Goal: Information Seeking & Learning: Learn about a topic

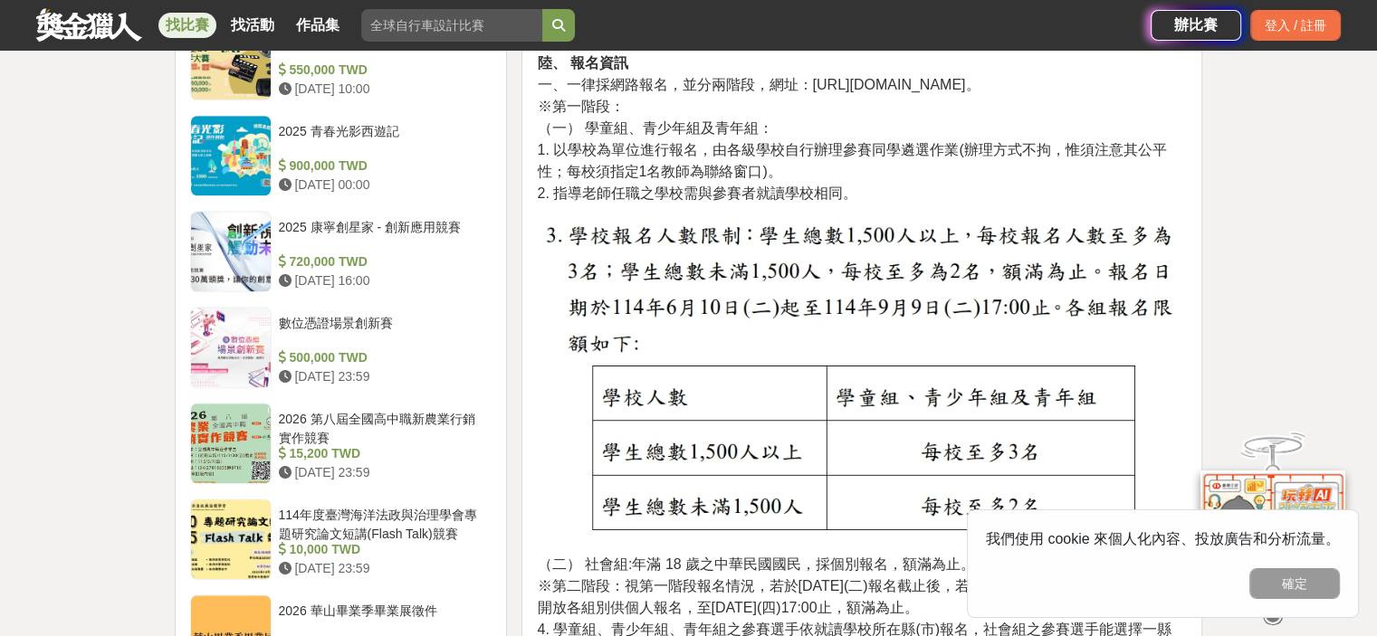
scroll to position [1539, 0]
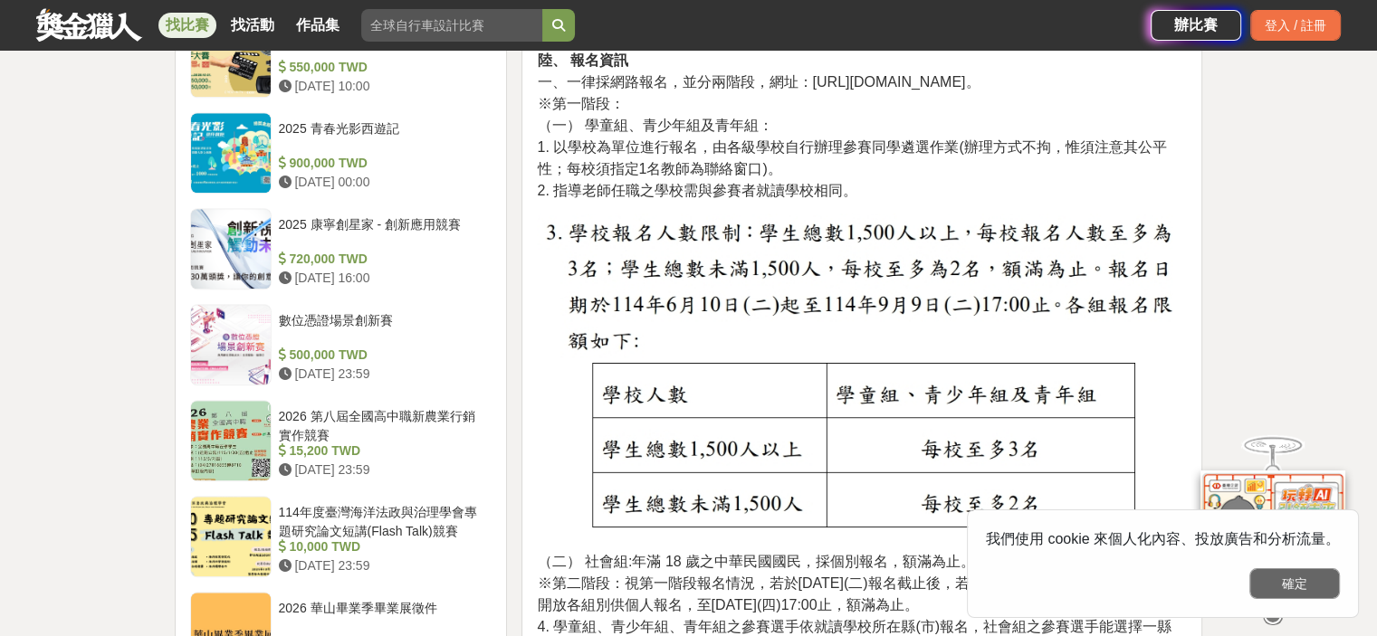
click at [1279, 588] on button "確定" at bounding box center [1294, 583] width 91 height 31
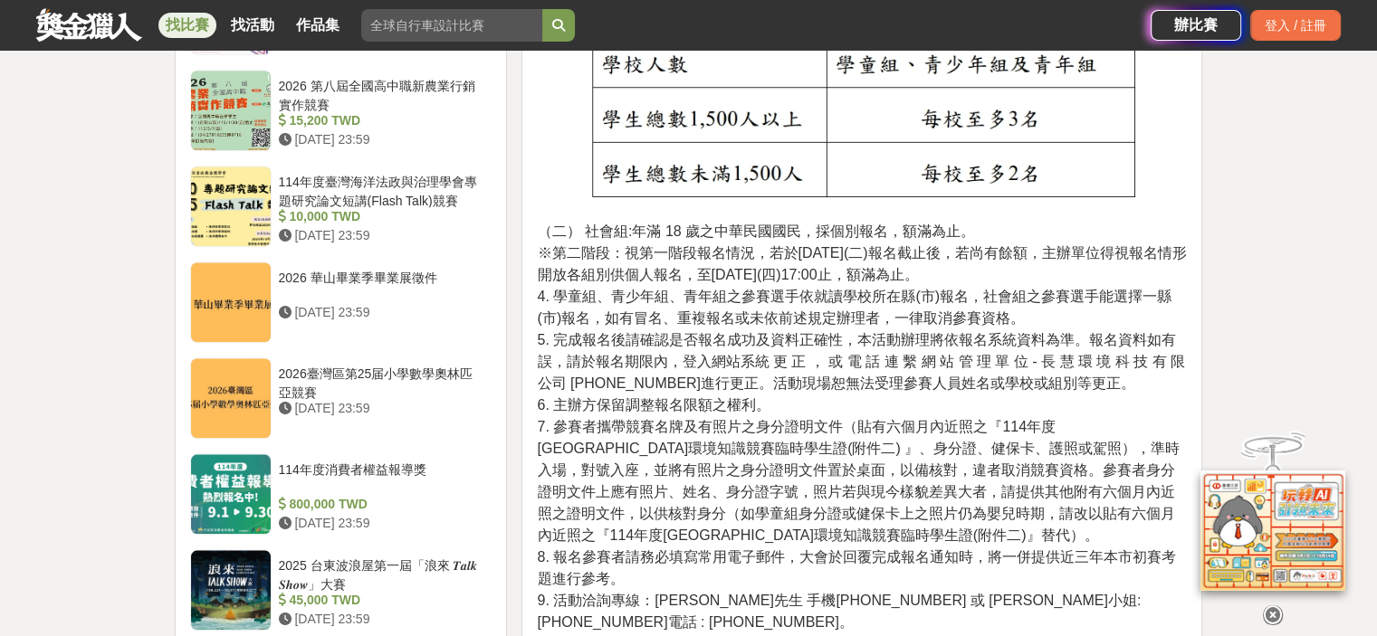
scroll to position [1901, 0]
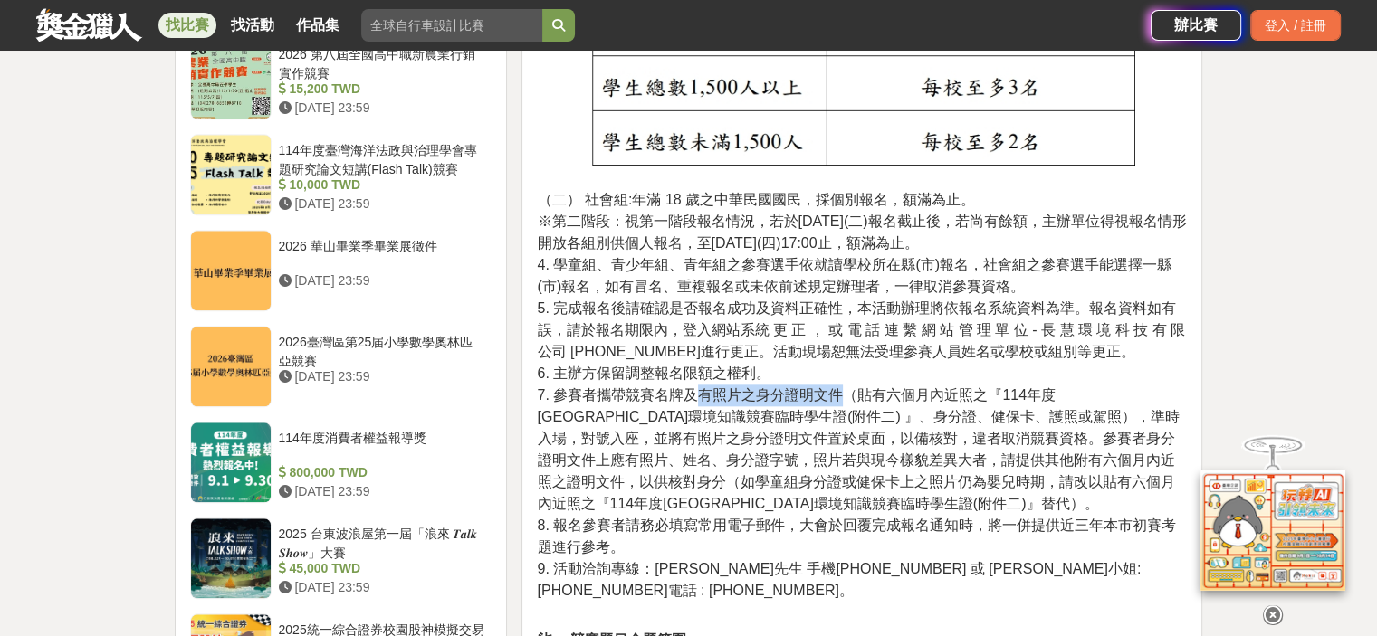
drag, startPoint x: 699, startPoint y: 391, endPoint x: 844, endPoint y: 392, distance: 144.8
click at [844, 392] on span "7. 參賽者攜帶競賽名牌及有照片之身分證明文件（貼有六個月內近照之『114年度[GEOGRAPHIC_DATA]環境知識競賽臨時學生證(附件二) 』、身分證、…" at bounding box center [858, 449] width 643 height 124
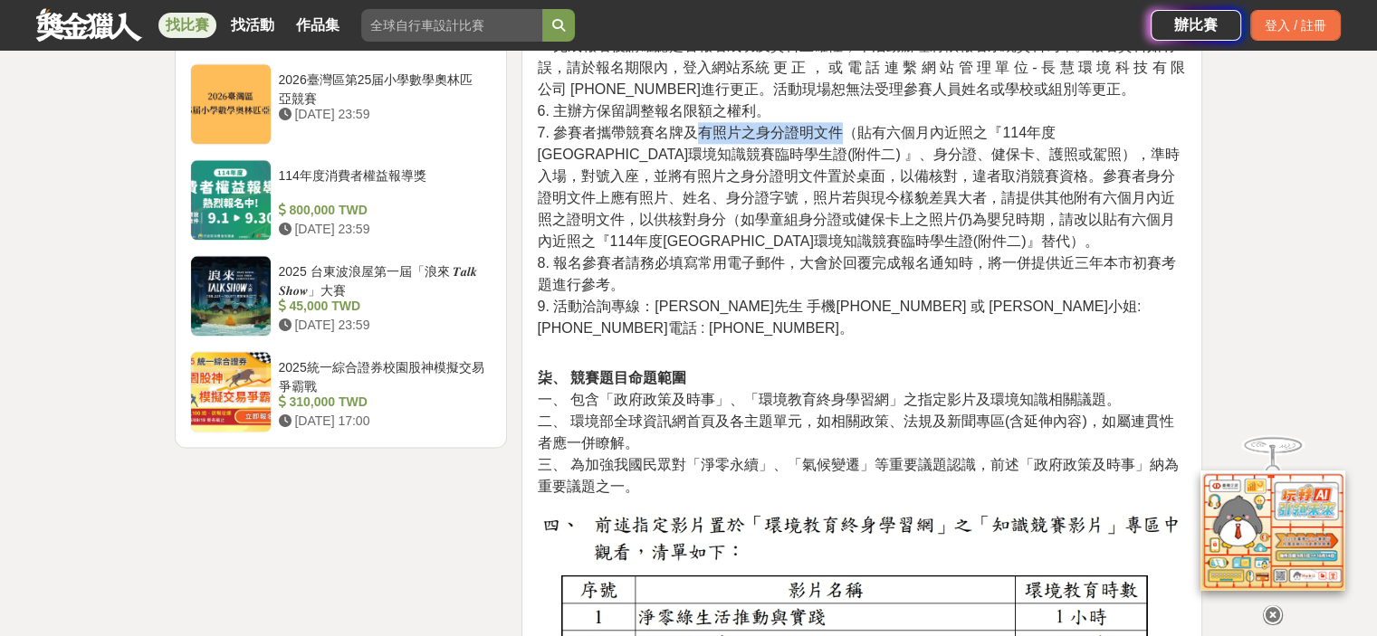
scroll to position [2172, 0]
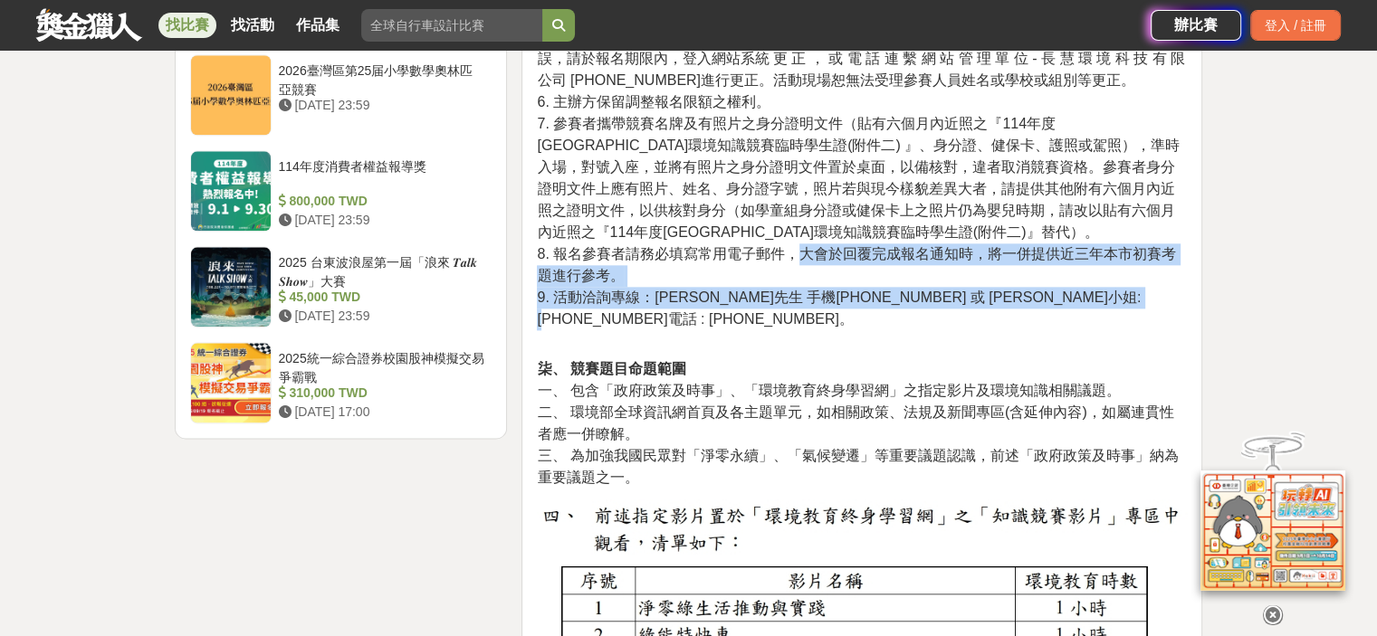
drag, startPoint x: 797, startPoint y: 254, endPoint x: 1144, endPoint y: 296, distance: 350.1
click at [1144, 296] on p "（二） 社會組:年滿 18 歲之中華民國國民，採個別報名，額滿為止。 ※第二階段：視第一階段報名情況，若於[DATE](二)報名截止後，若尚有餘額，主辦單位得…" at bounding box center [862, 124] width 650 height 413
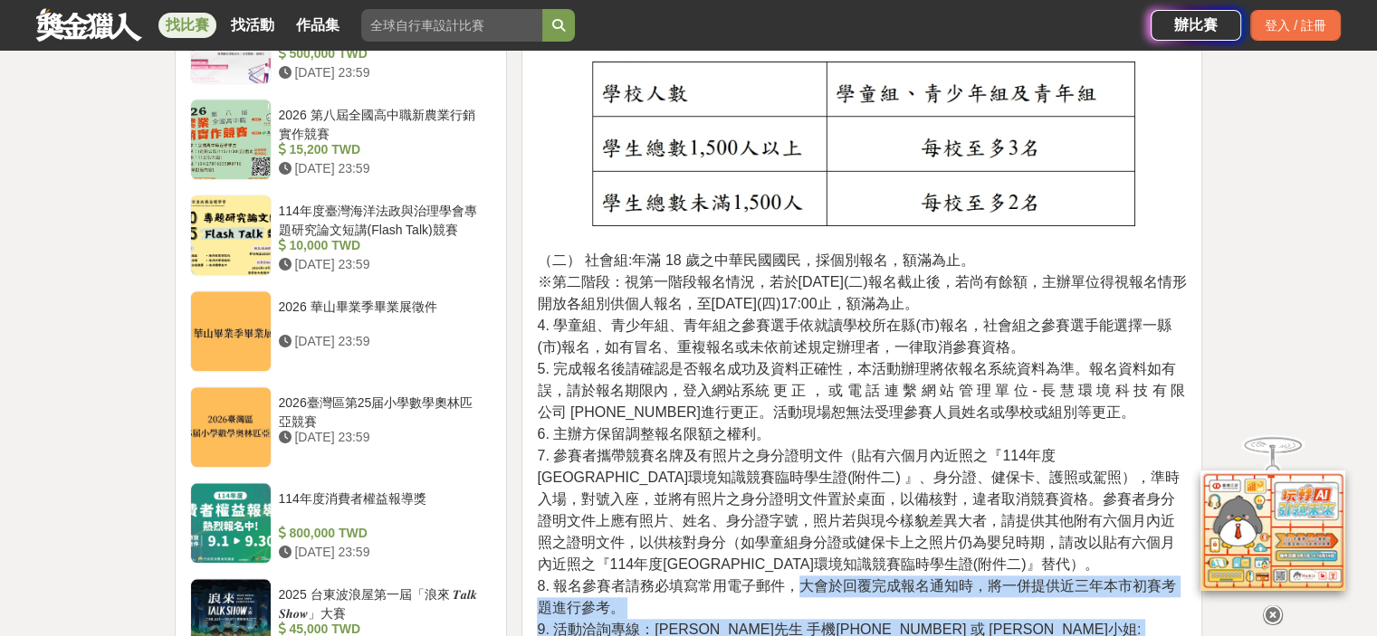
scroll to position [1810, 0]
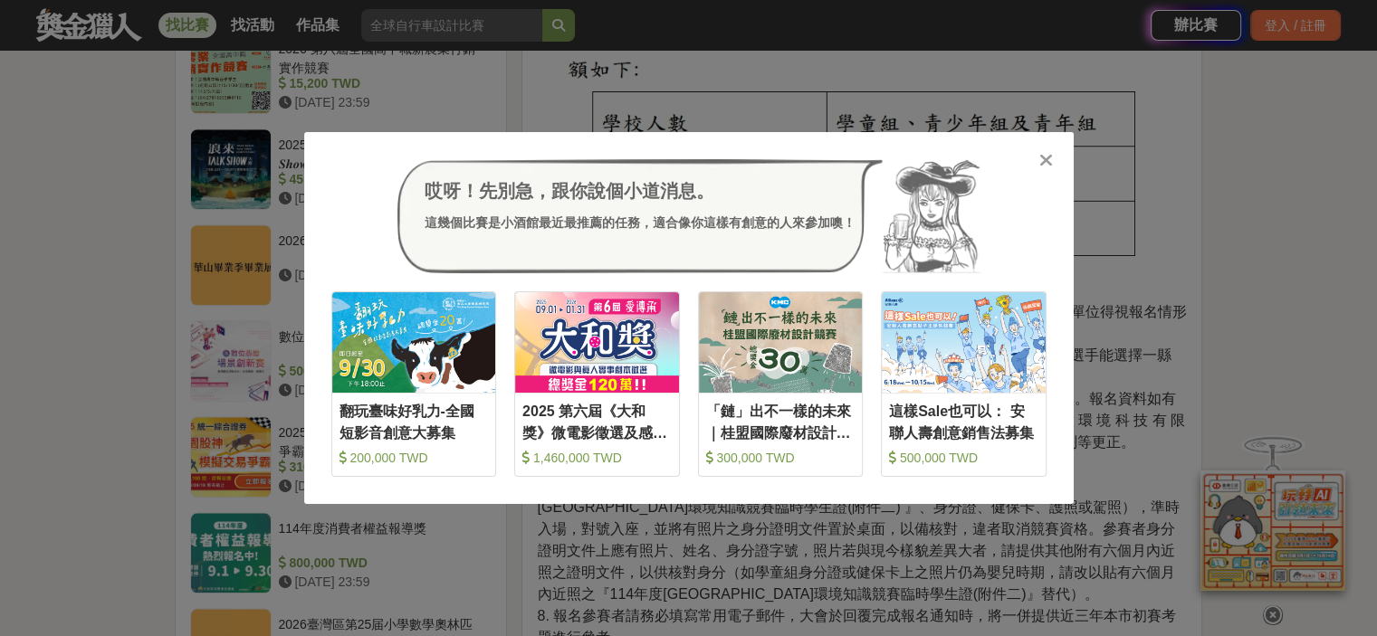
click at [1049, 160] on icon at bounding box center [1046, 160] width 14 height 18
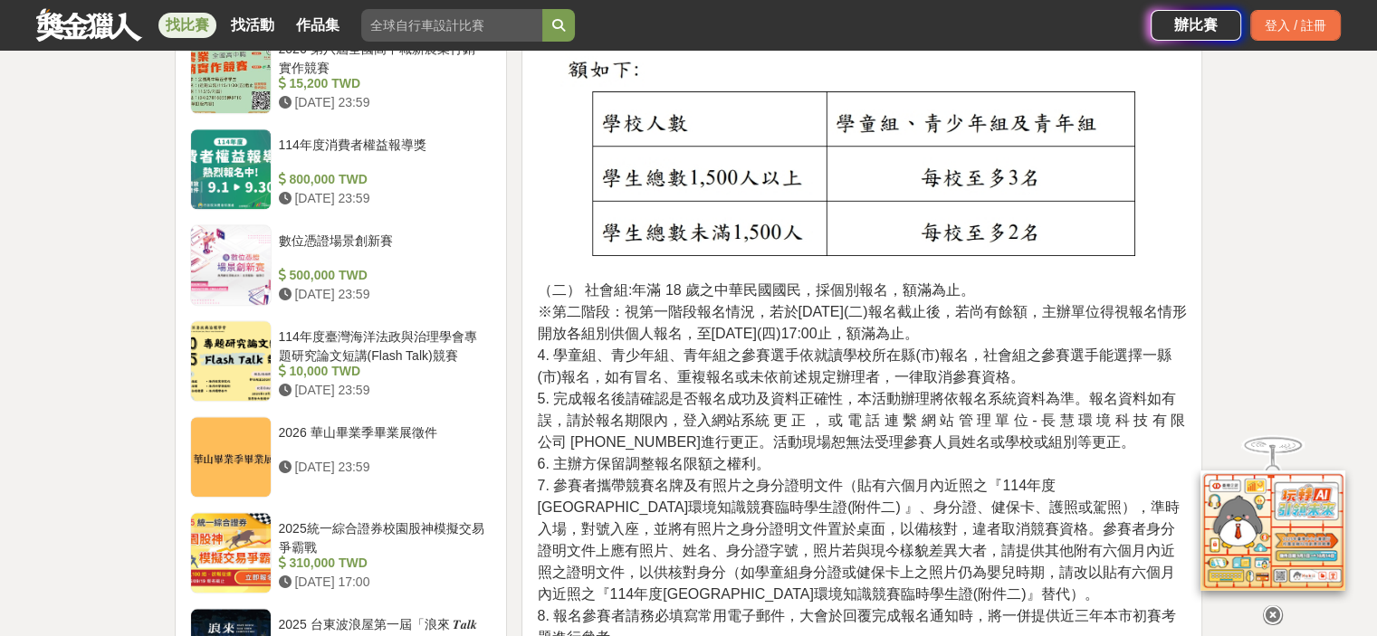
drag, startPoint x: 790, startPoint y: 330, endPoint x: 1018, endPoint y: 329, distance: 228.1
click at [1018, 329] on p "（二） 社會組:年滿 18 歲之中華民國國民，採個別報名，額滿為止。 ※第二階段：視第一階段報名情況，若於[DATE](二)報名截止後，若尚有餘額，主辦單位得…" at bounding box center [862, 486] width 650 height 413
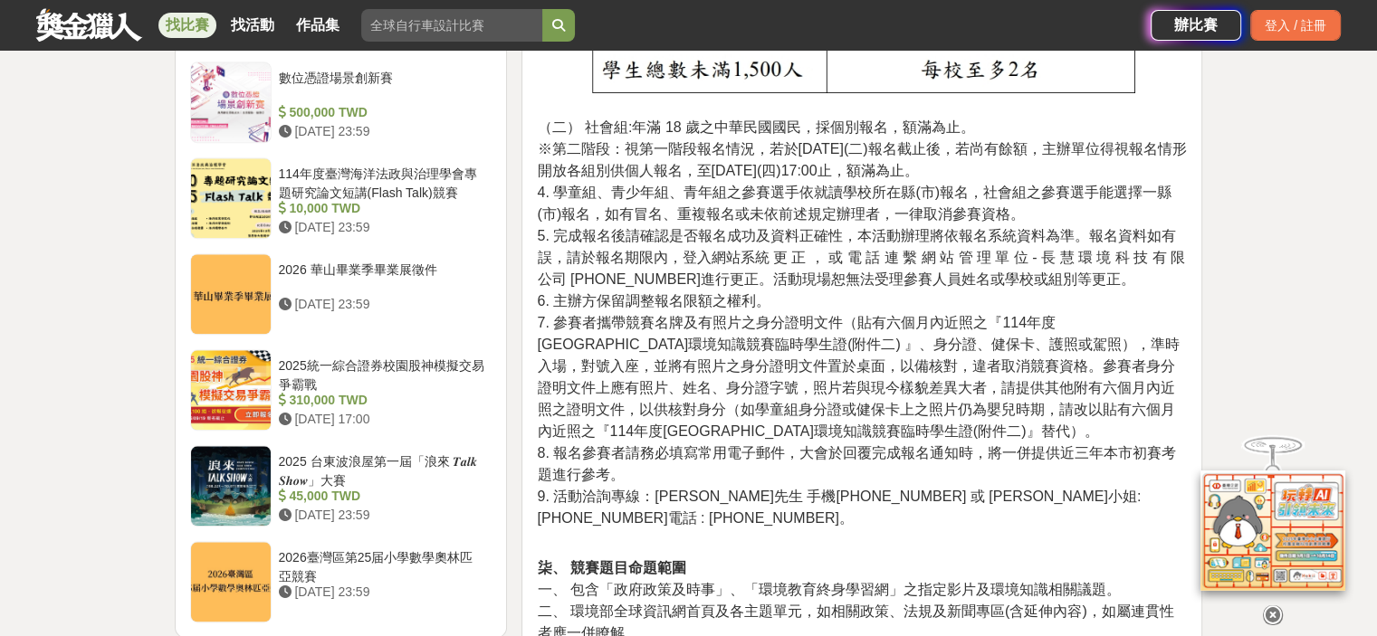
scroll to position [1991, 0]
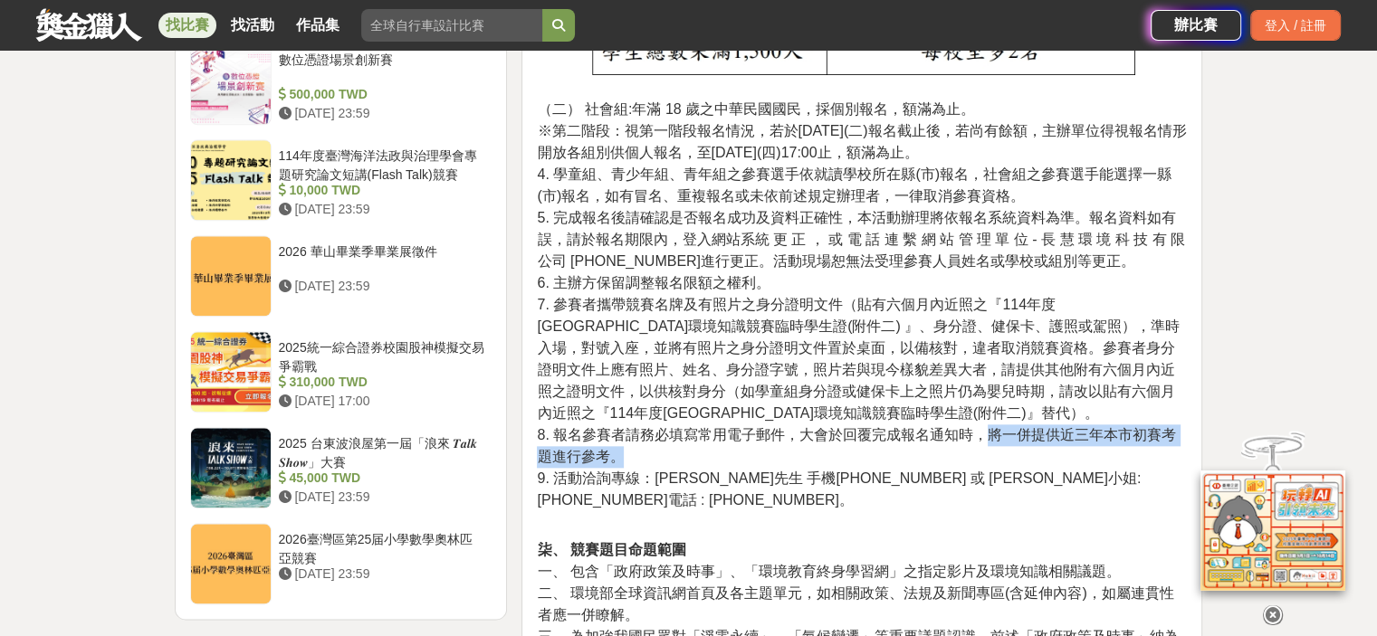
drag, startPoint x: 984, startPoint y: 431, endPoint x: 1145, endPoint y: 444, distance: 161.6
click at [1149, 444] on p "（二） 社會組:年滿 18 歲之中華民國國民，採個別報名，額滿為止。 ※第二階段：視第一階段報名情況，若於[DATE](二)報名截止後，若尚有餘額，主辦單位得…" at bounding box center [862, 305] width 650 height 413
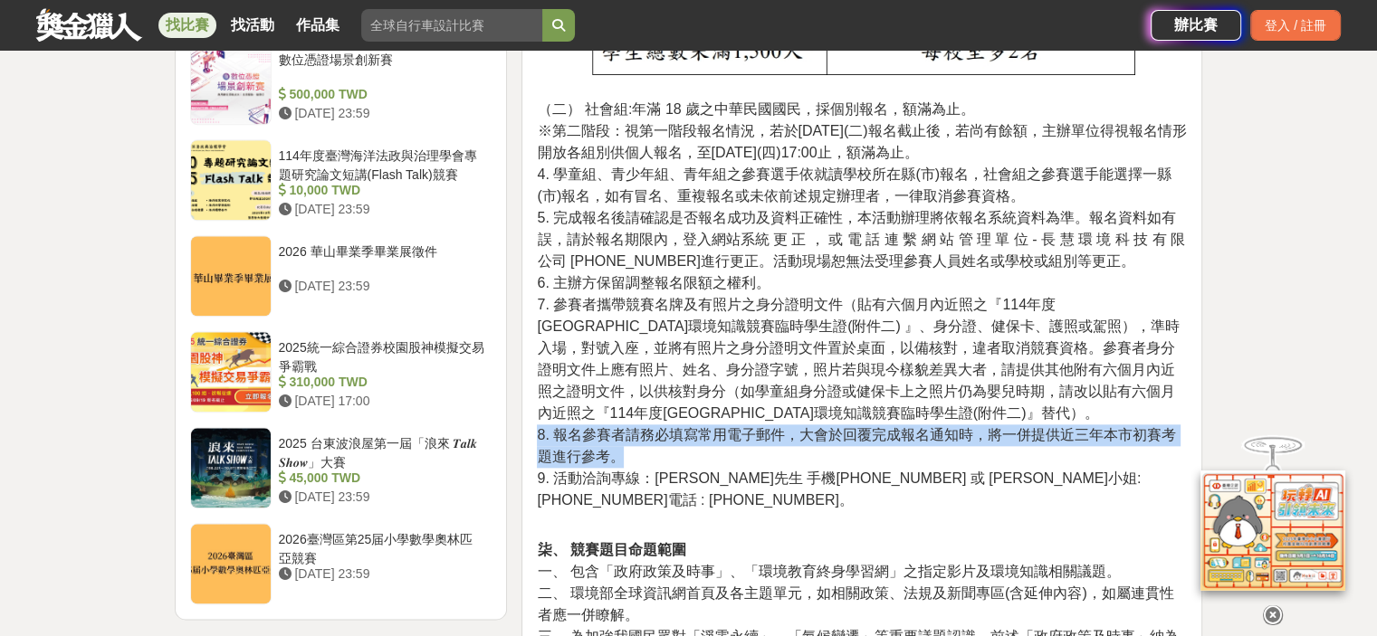
drag, startPoint x: 533, startPoint y: 431, endPoint x: 655, endPoint y: 458, distance: 125.2
copy span "8. 報名參賽者請務必填寫常用電子郵件，大會於回覆完成報名通知時，將一併提供近三年本市初賽考題進行參考。"
